Goal: Transaction & Acquisition: Download file/media

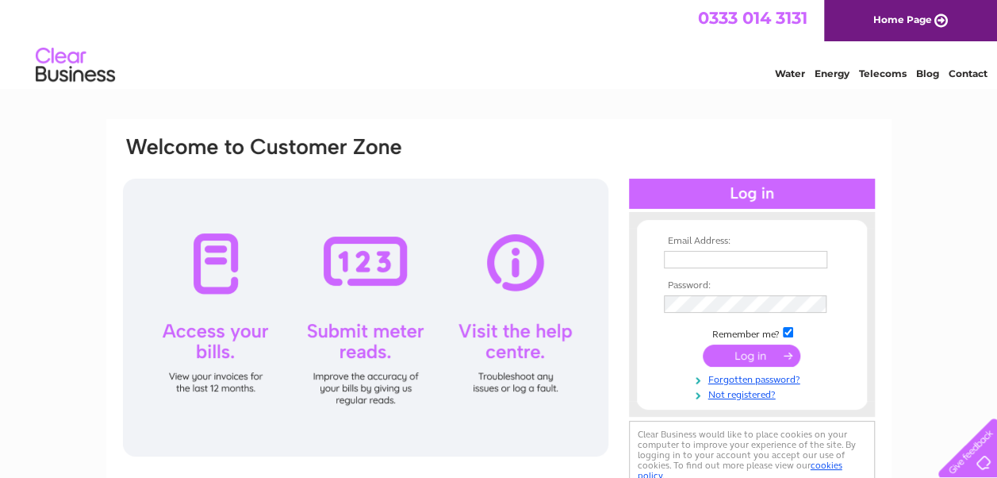
type input "mossmouldings@aol.com"
click at [746, 352] on input "submit" at bounding box center [752, 355] width 98 height 22
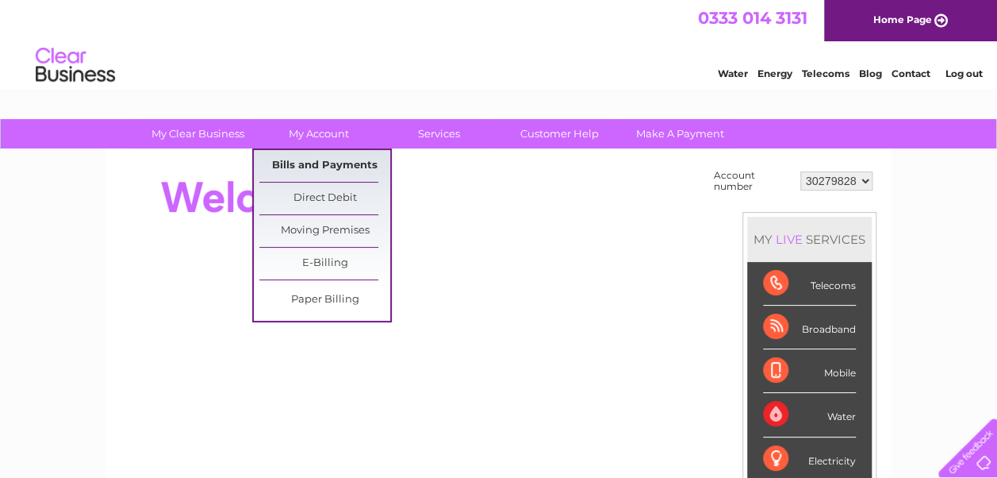
click at [306, 160] on link "Bills and Payments" at bounding box center [324, 166] width 131 height 32
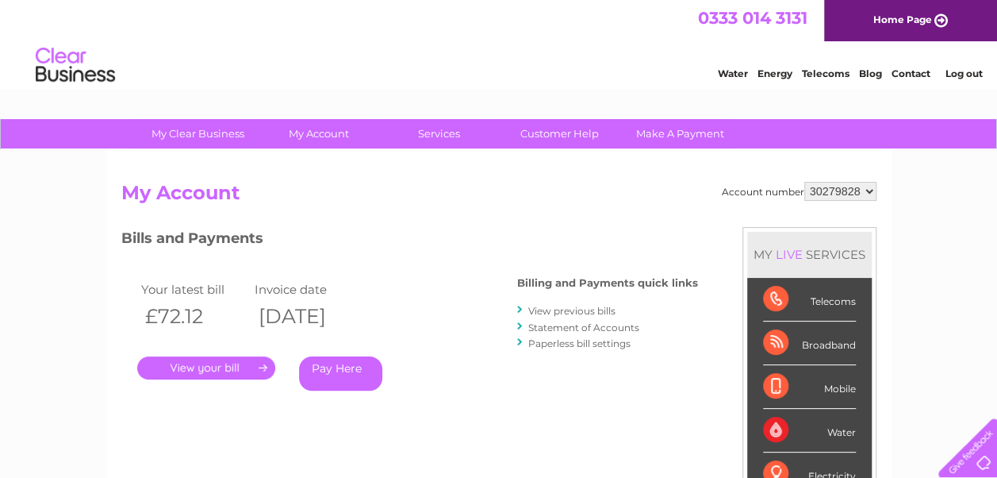
click at [578, 311] on link "View previous bills" at bounding box center [571, 311] width 87 height 12
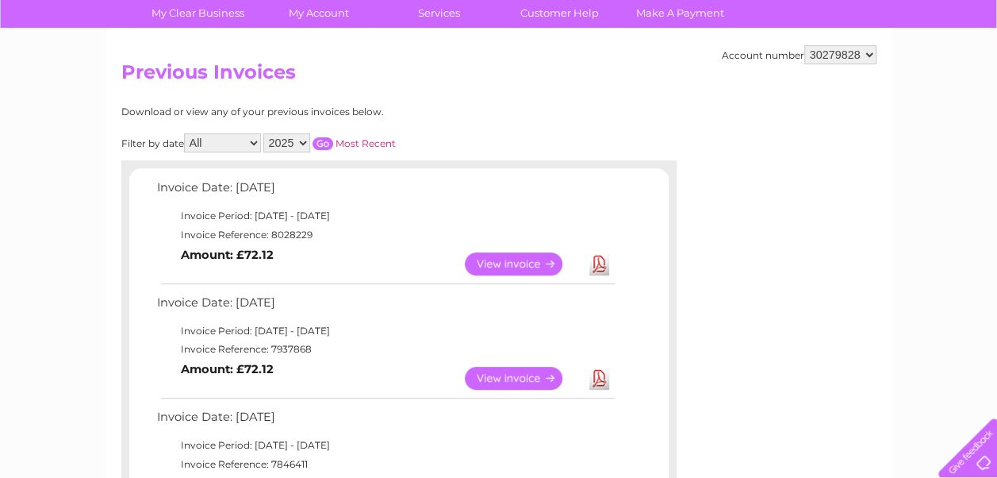
scroll to position [124, 0]
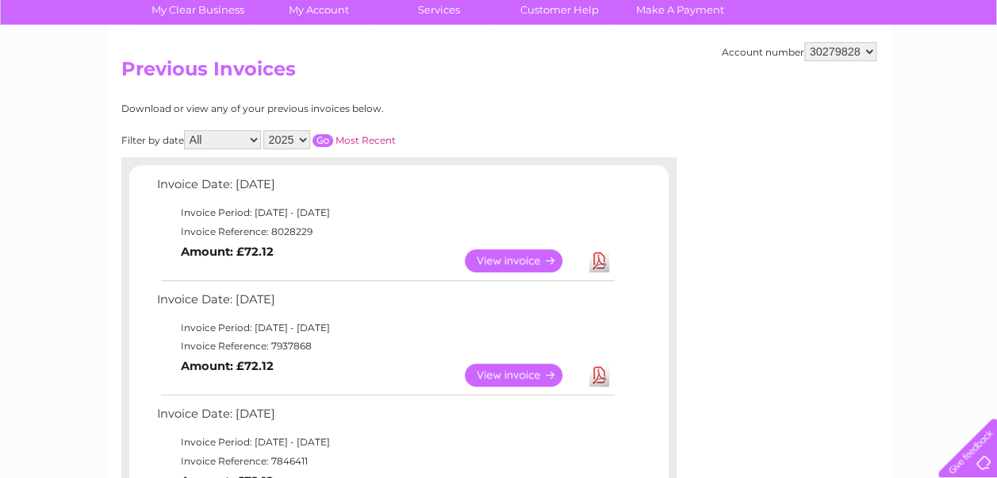
click at [593, 379] on link "Download" at bounding box center [600, 374] width 20 height 23
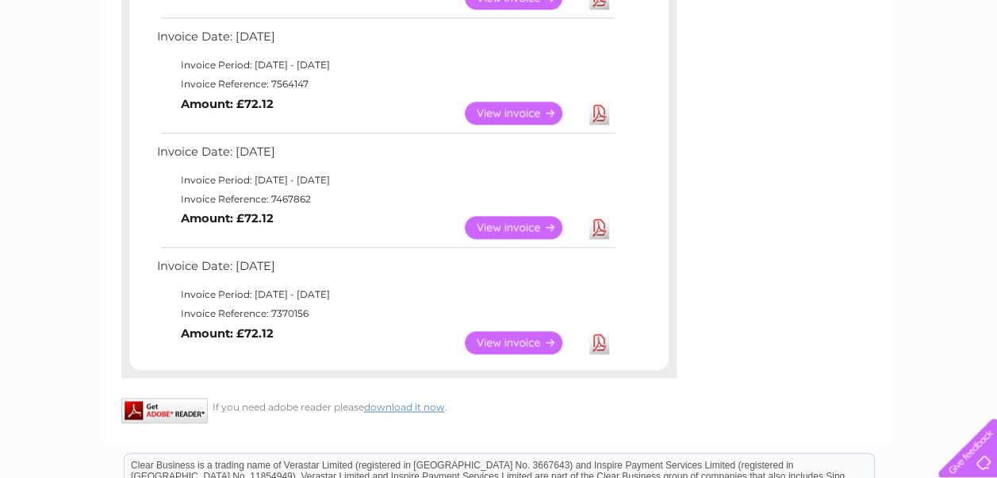
scroll to position [0, 0]
